Goal: Transaction & Acquisition: Purchase product/service

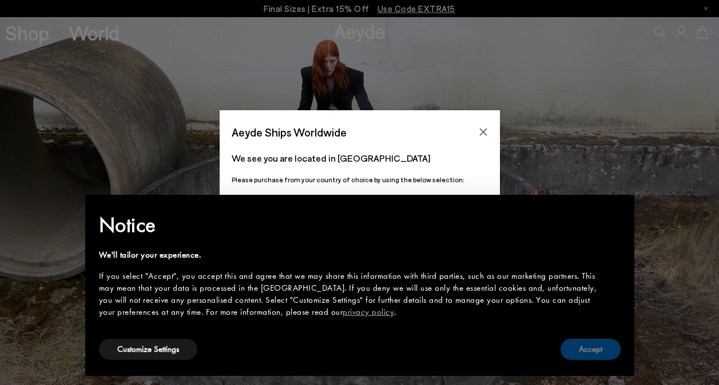
click at [598, 347] on button "Accept" at bounding box center [590, 349] width 60 height 21
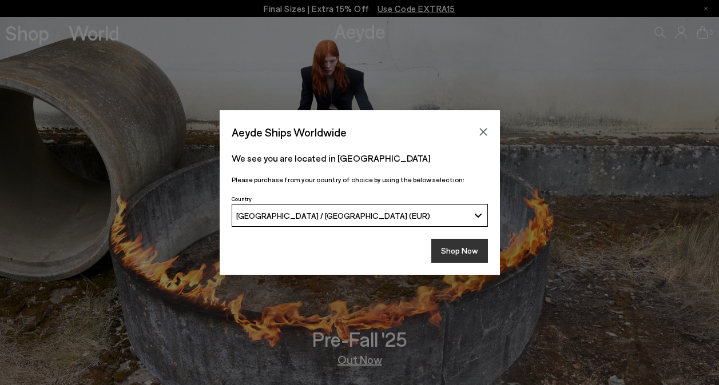
click at [454, 252] on button "Shop Now" at bounding box center [459, 251] width 57 height 24
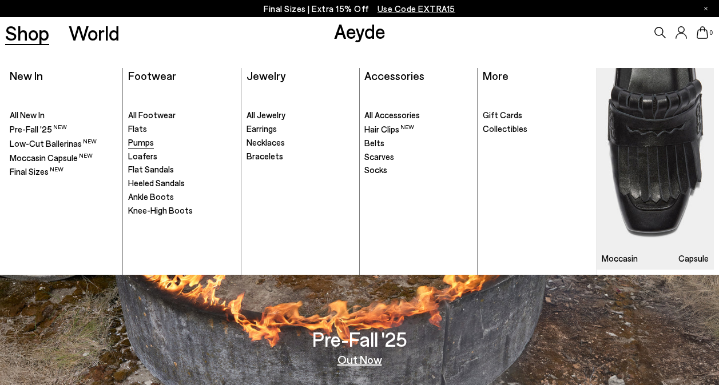
click at [141, 147] on span "Pumps" at bounding box center [141, 142] width 26 height 10
